Goal: Task Accomplishment & Management: Use online tool/utility

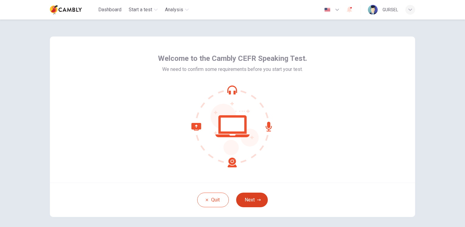
click at [254, 201] on button "Next" at bounding box center [252, 200] width 32 height 15
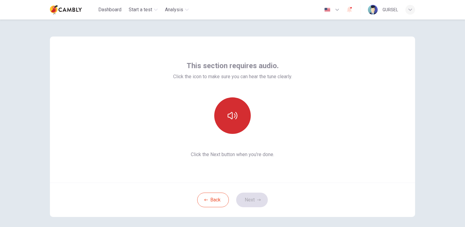
click at [231, 116] on icon "button" at bounding box center [233, 115] width 10 height 7
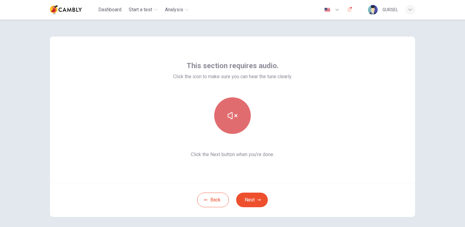
click at [231, 116] on icon "button" at bounding box center [233, 115] width 10 height 7
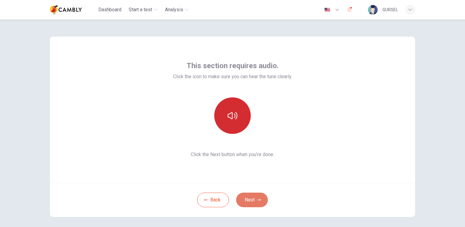
click at [251, 200] on button "Next" at bounding box center [252, 200] width 32 height 15
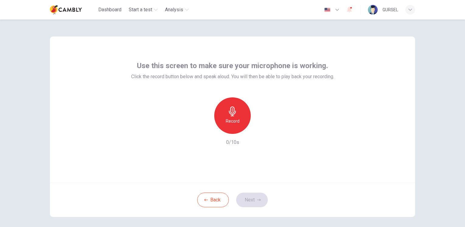
click at [231, 117] on h6 "Record" at bounding box center [233, 120] width 14 height 7
click at [259, 129] on icon "button" at bounding box center [260, 129] width 3 height 4
click at [258, 130] on icon "button" at bounding box center [260, 129] width 4 height 5
click at [259, 130] on icon "button" at bounding box center [260, 129] width 3 height 4
click at [258, 130] on icon "button" at bounding box center [260, 129] width 4 height 5
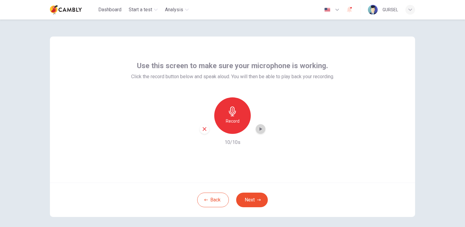
click at [259, 130] on icon "button" at bounding box center [260, 129] width 3 height 4
click at [259, 148] on div "Use this screen to make sure your microphone is working. Click the record butto…" at bounding box center [232, 110] width 365 height 146
click at [257, 128] on icon "button" at bounding box center [260, 129] width 6 height 6
click at [246, 197] on button "Next" at bounding box center [252, 200] width 32 height 15
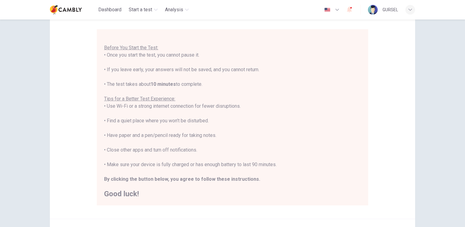
scroll to position [111, 0]
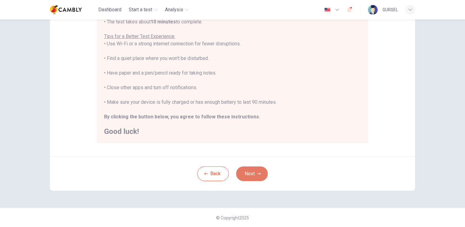
click at [253, 171] on button "Next" at bounding box center [252, 173] width 32 height 15
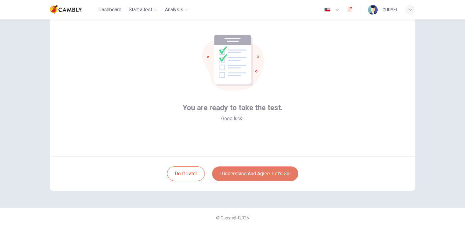
click at [247, 170] on button "I understand and agree. Let’s go!" at bounding box center [255, 173] width 86 height 15
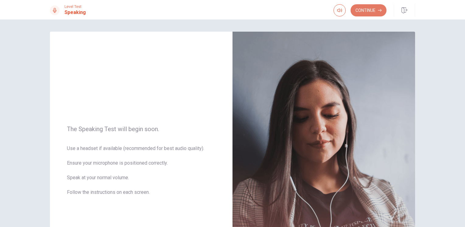
click at [376, 8] on button "Continue" at bounding box center [368, 10] width 36 height 12
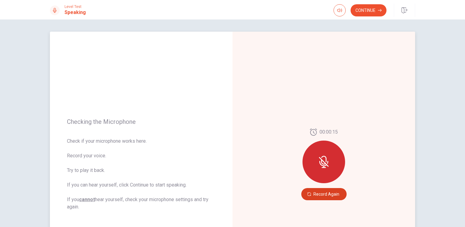
click at [320, 196] on button "Record Again" at bounding box center [323, 194] width 45 height 12
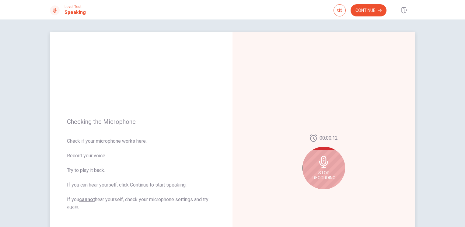
click at [325, 172] on span "Stop Recording" at bounding box center [323, 175] width 23 height 10
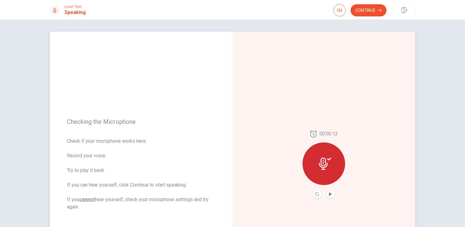
click at [332, 195] on button "Play Audio" at bounding box center [330, 194] width 9 height 9
click at [373, 11] on button "Continue" at bounding box center [368, 10] width 36 height 12
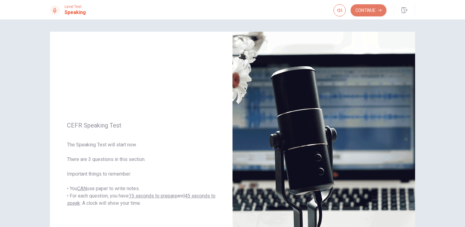
click at [374, 9] on button "Continue" at bounding box center [368, 10] width 36 height 12
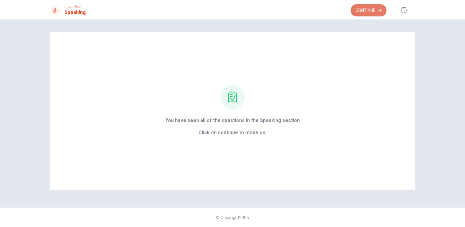
click at [372, 8] on button "Continue" at bounding box center [368, 10] width 36 height 12
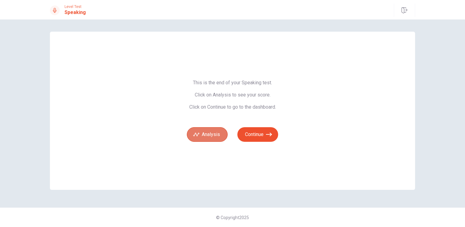
click at [211, 136] on button "Analysis" at bounding box center [207, 134] width 41 height 15
